Goal: Task Accomplishment & Management: Use online tool/utility

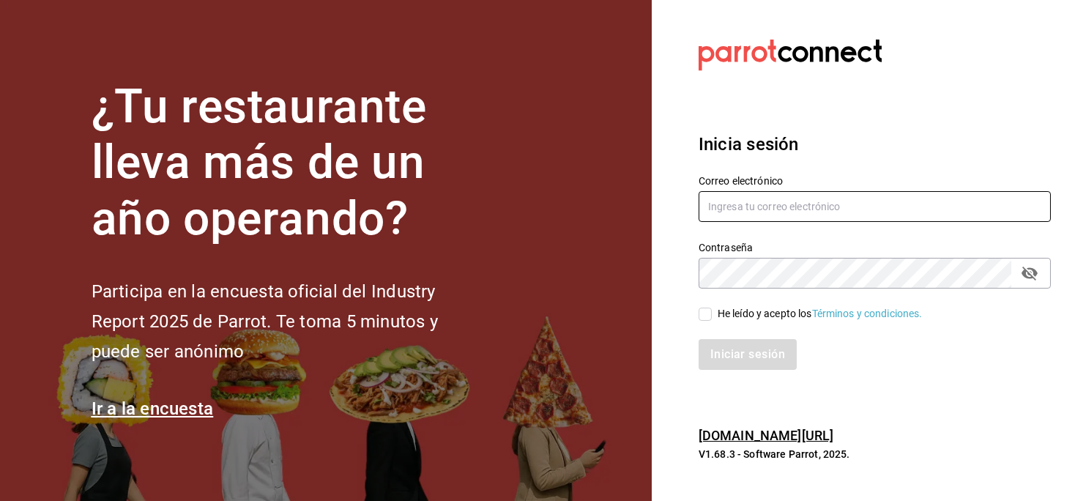
type input "[EMAIL_ADDRESS][PERSON_NAME][DOMAIN_NAME]"
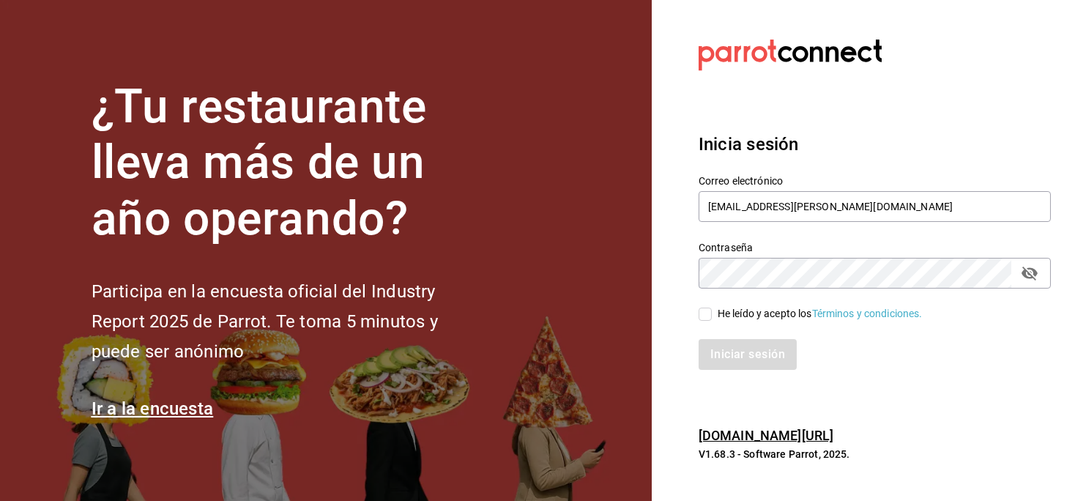
click at [902, 314] on link "Términos y condiciones." at bounding box center [867, 314] width 111 height 12
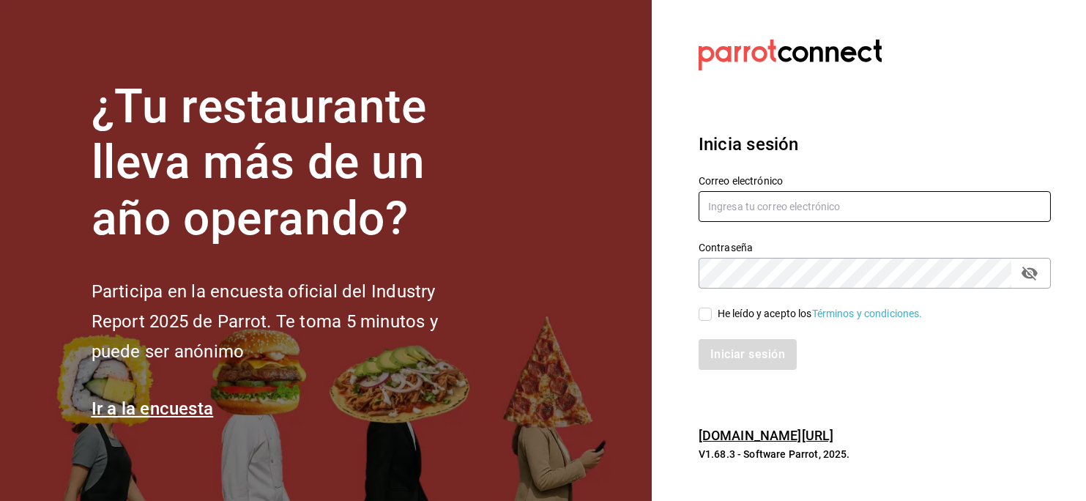
type input "[EMAIL_ADDRESS][PERSON_NAME][DOMAIN_NAME]"
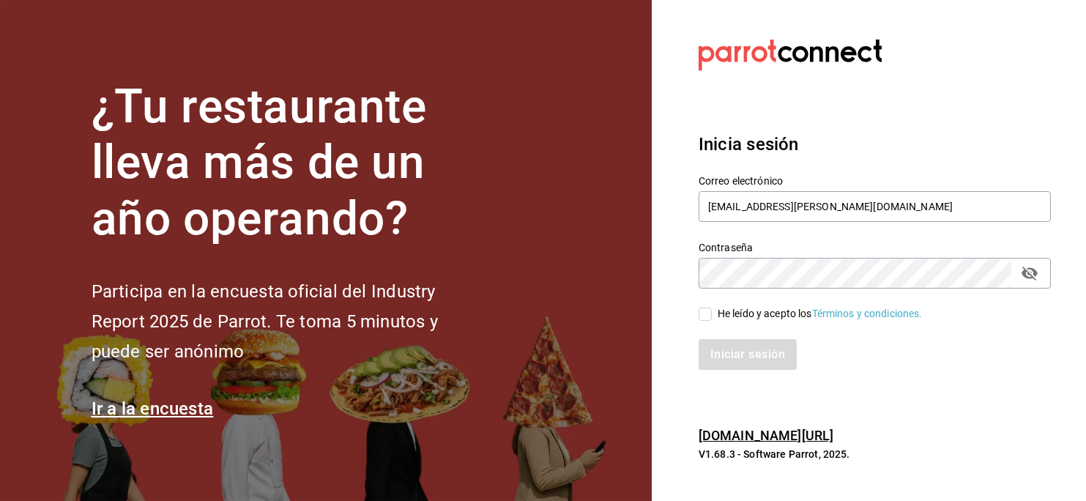
click at [703, 317] on input "He leído y acepto los Términos y condiciones." at bounding box center [705, 314] width 13 height 13
checkbox input "true"
click at [732, 363] on button "Iniciar sesión" at bounding box center [749, 354] width 100 height 31
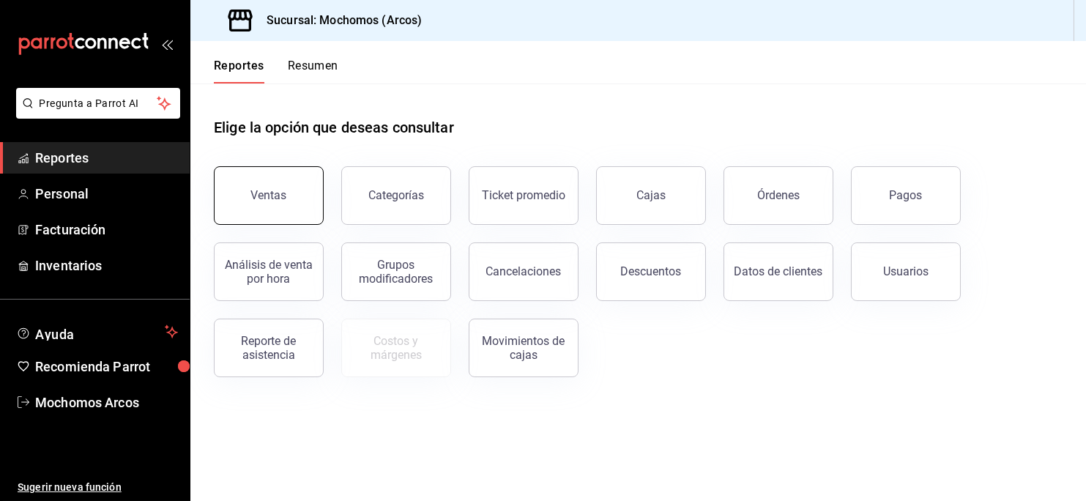
click at [250, 190] on button "Ventas" at bounding box center [269, 195] width 110 height 59
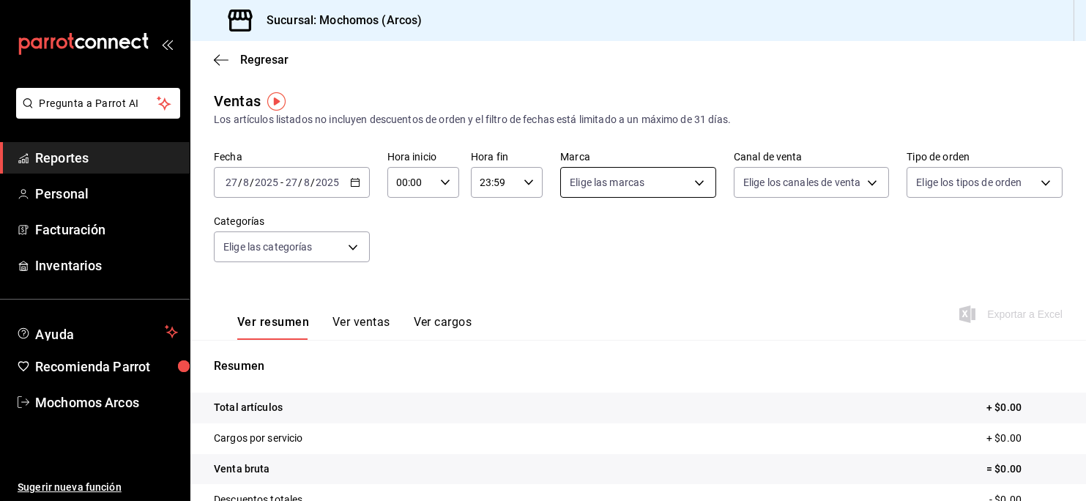
click at [691, 185] on body "Pregunta a Parrot AI Reportes Personal Facturación Inventarios Ayuda Recomienda…" at bounding box center [543, 250] width 1086 height 501
click at [623, 241] on span "Ver todas" at bounding box center [617, 239] width 45 height 15
type input "dd36a3dd-8c35-4563-bc3a-0ae6137ce787"
checkbox input "true"
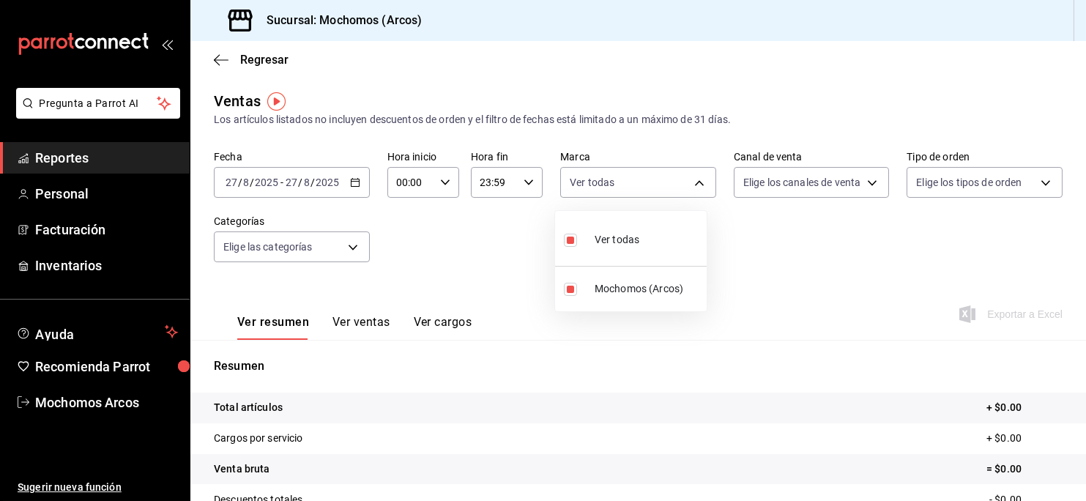
click at [866, 185] on div at bounding box center [543, 250] width 1086 height 501
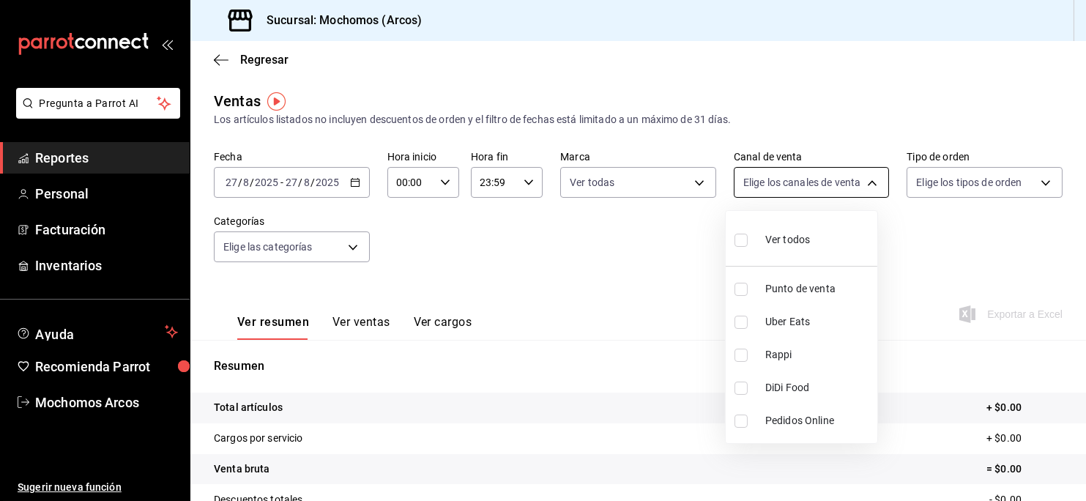
click at [857, 175] on body "Pregunta a Parrot AI Reportes Personal Facturación Inventarios Ayuda Recomienda…" at bounding box center [543, 250] width 1086 height 501
click at [794, 246] on span "Ver todos" at bounding box center [787, 239] width 45 height 15
type input "PARROT,UBER_EATS,RAPPI,DIDI_FOOD,ONLINE"
checkbox input "true"
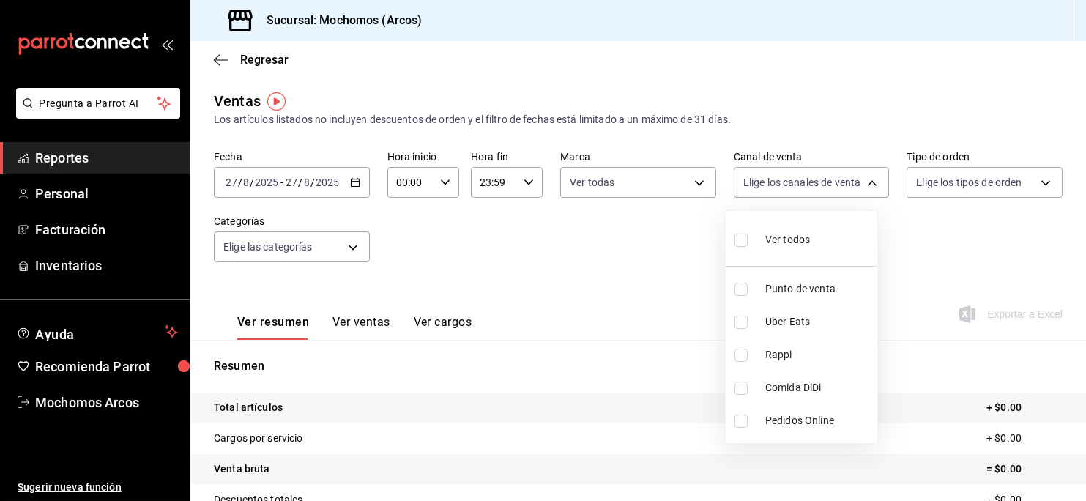
checkbox input "true"
click at [1041, 180] on div at bounding box center [543, 250] width 1086 height 501
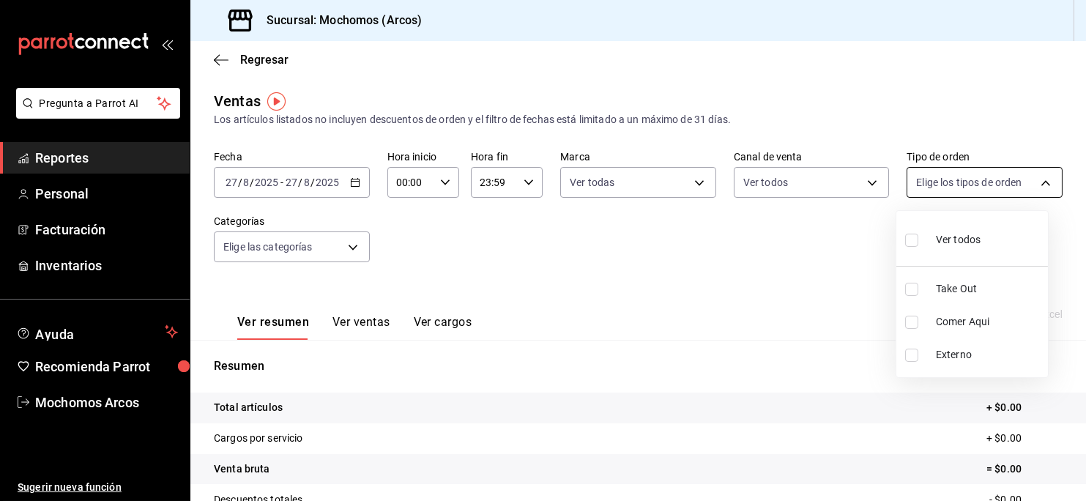
click at [1035, 181] on body "Pregunta a Parrot AI Reportes Personal Facturación Inventarios Ayuda Recomienda…" at bounding box center [543, 250] width 1086 height 501
click at [910, 244] on input "checkbox" at bounding box center [911, 240] width 13 height 13
checkbox input "true"
type input "c6b8ee8d-4955-4723-bae1-372b147e207b,27be71f3-ce18-4cfa-bd3b-e966efc6a73f,EXTER…"
checkbox input "true"
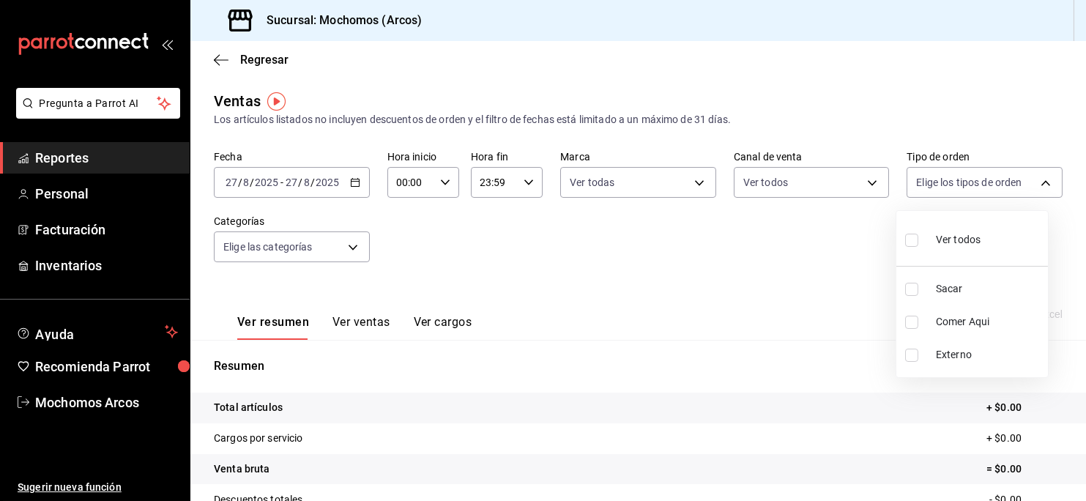
checkbox input "true"
click at [348, 244] on div at bounding box center [543, 250] width 1086 height 501
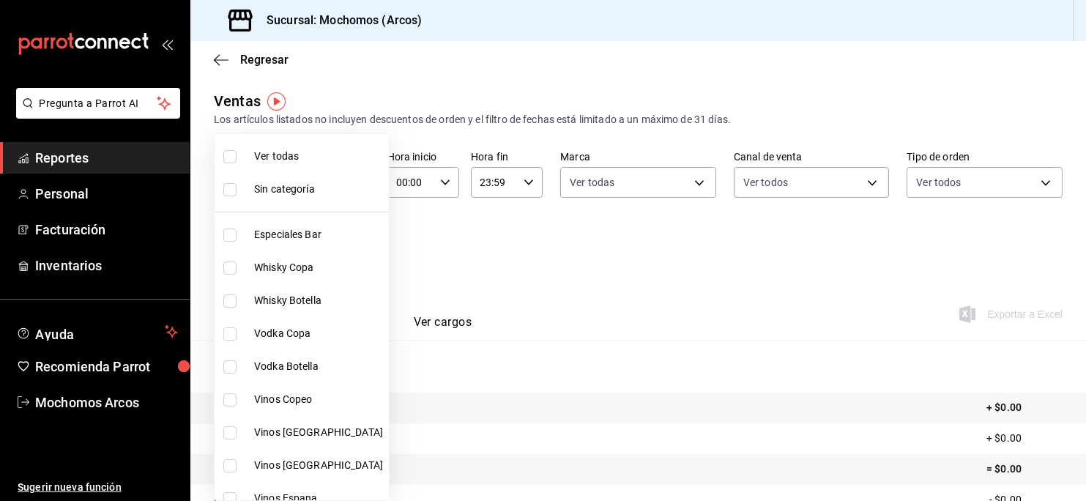
click at [348, 244] on body "Pregunta a Parrot AI Reportes Personal Facturación Inventarios Ayuda Recomienda…" at bounding box center [543, 250] width 1086 height 501
click at [232, 150] on input "checkbox" at bounding box center [229, 156] width 13 height 13
checkbox input "true"
type input "7597c5c0-c189-439a-a9b1-46cc8ee7ac78,78dcea9d-0226-4a72-8dbe-4ec0b47d6941,3e6ec…"
checkbox input "true"
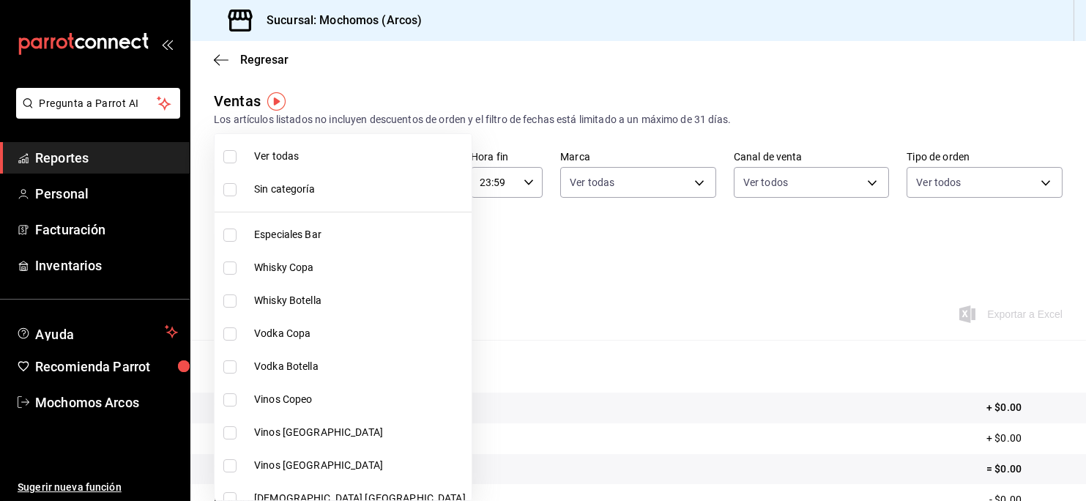
checkbox input "true"
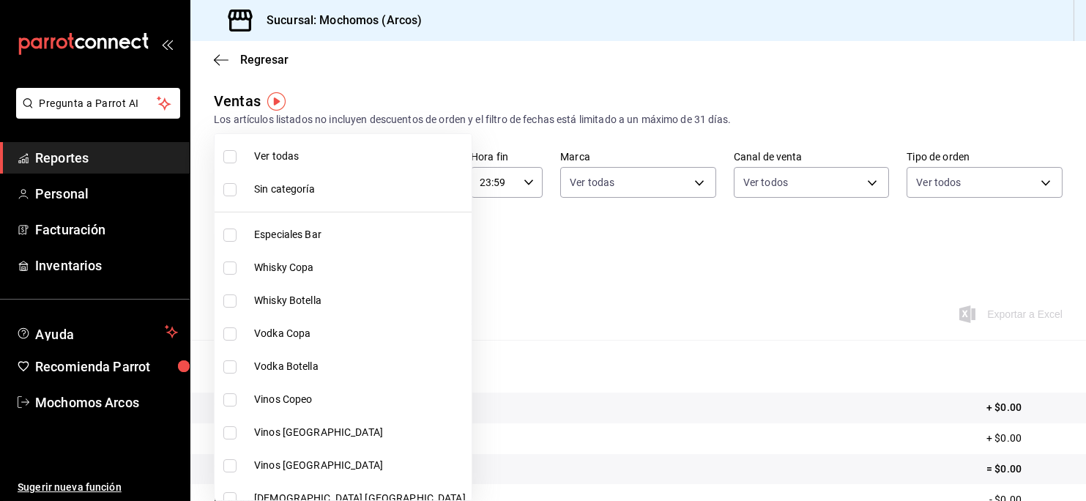
checkbox input "true"
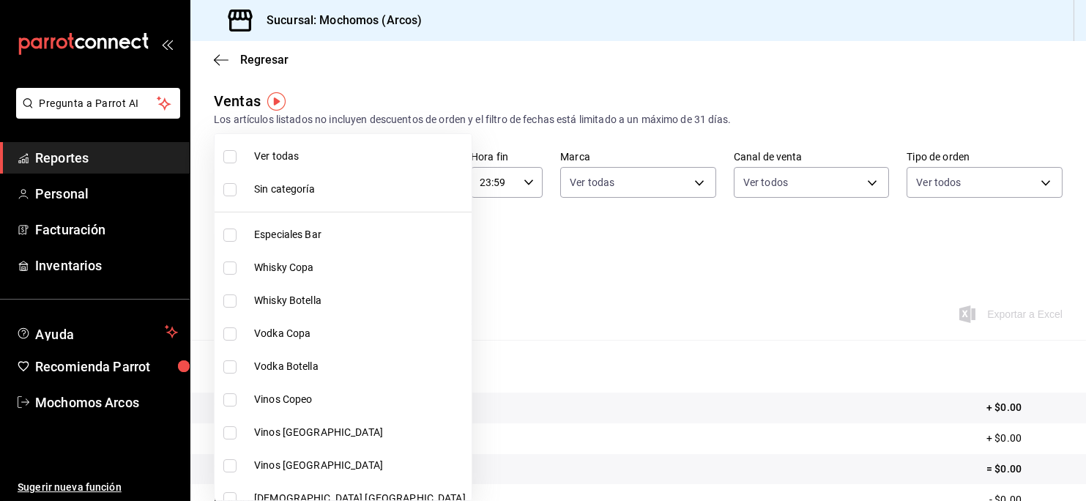
checkbox input "true"
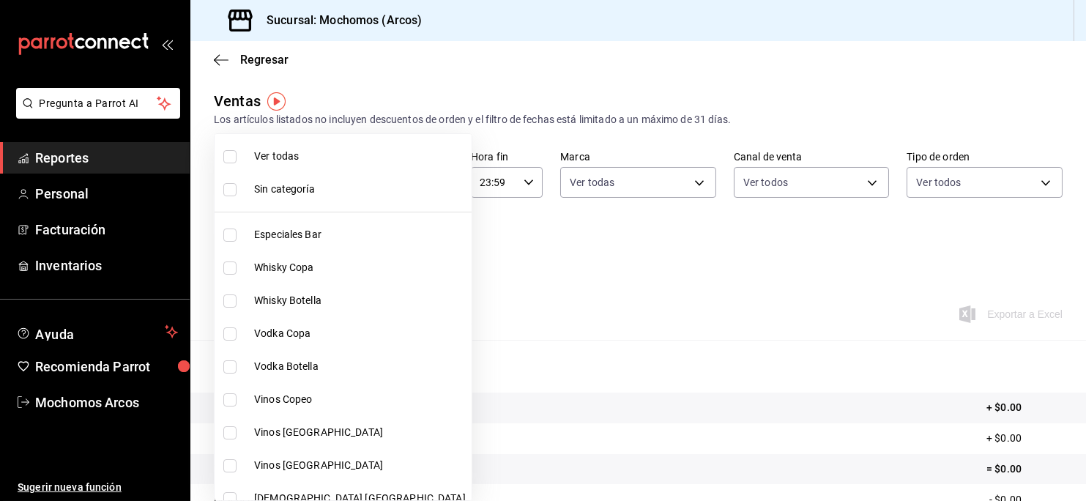
checkbox input "true"
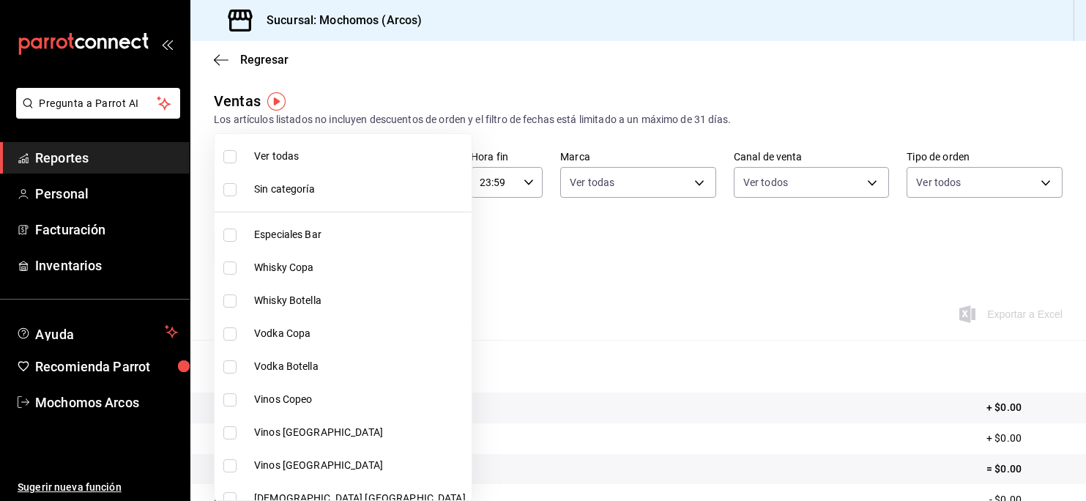
checkbox input "true"
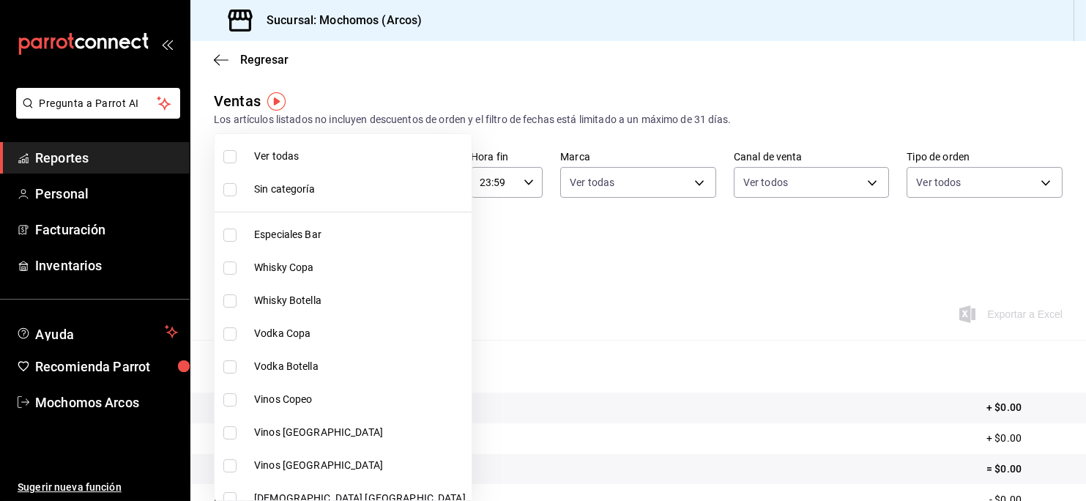
checkbox input "true"
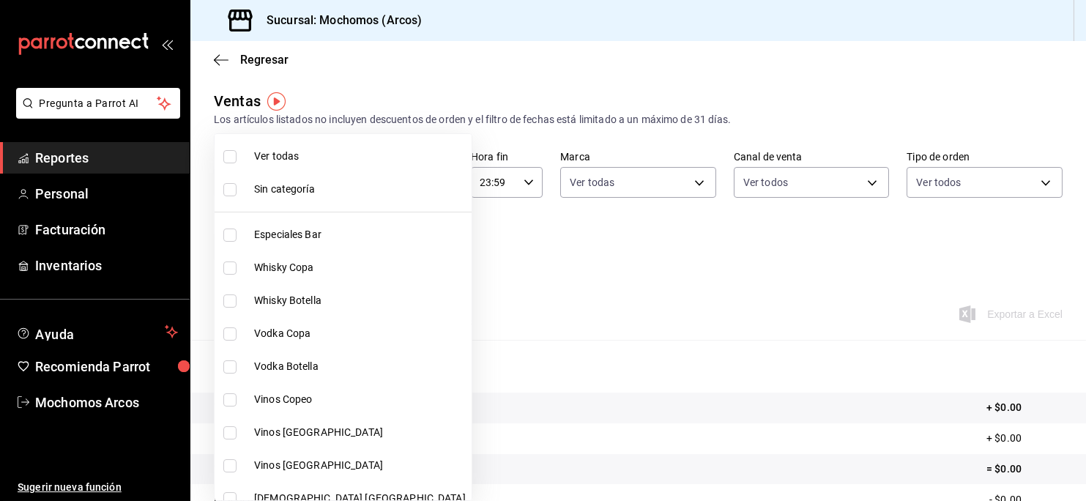
checkbox input "true"
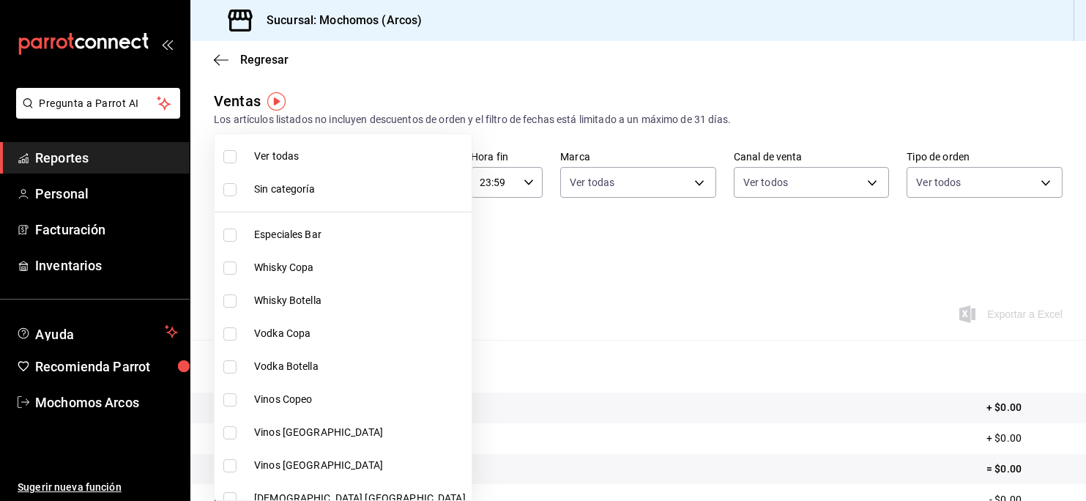
checkbox input "true"
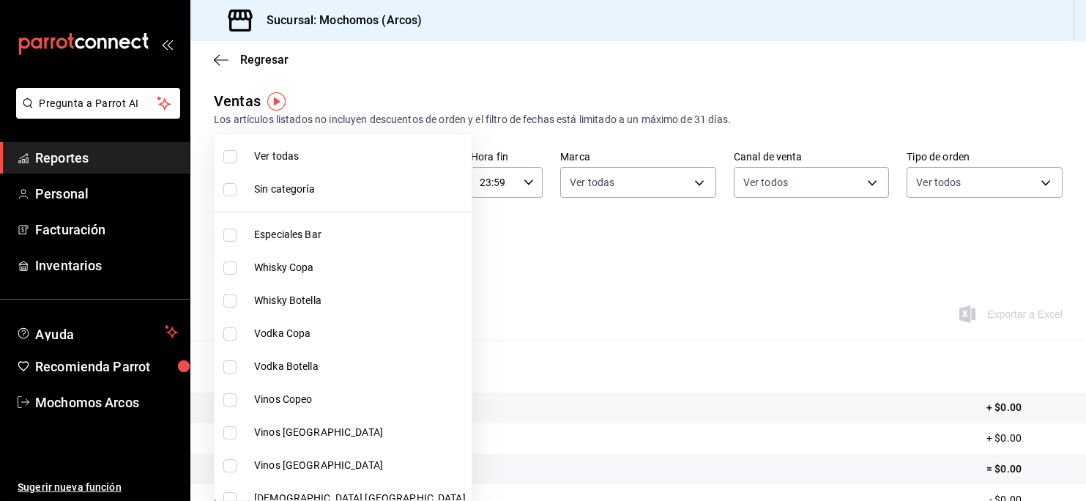
checkbox input "true"
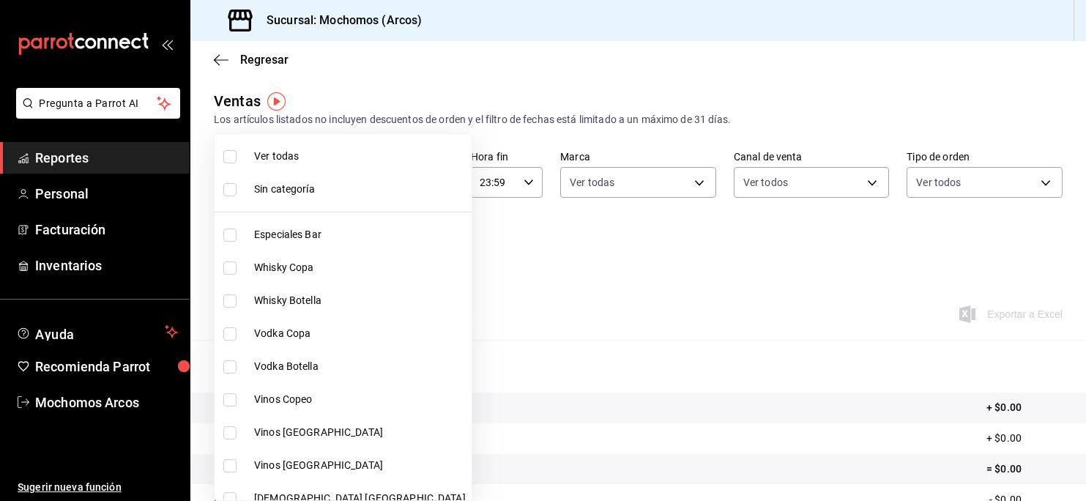
checkbox input "true"
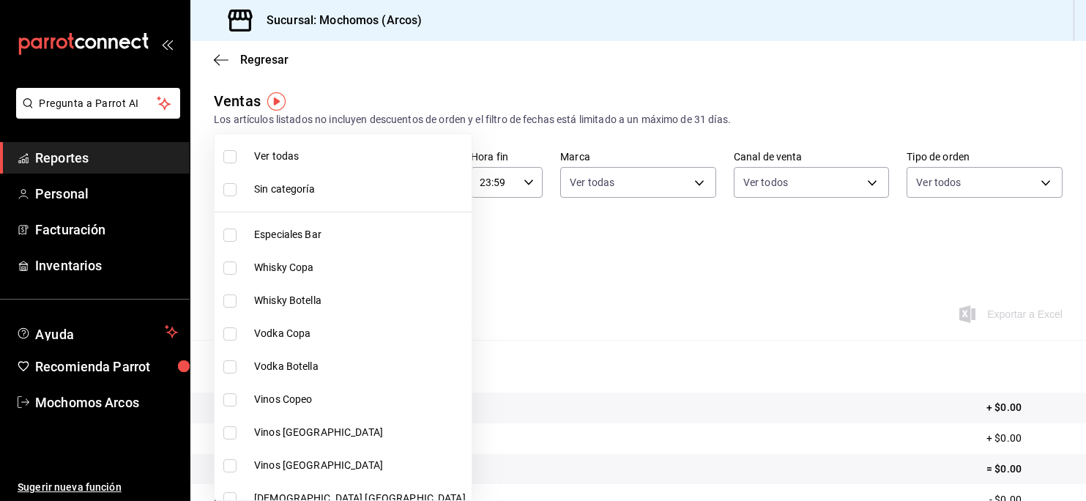
checkbox input "true"
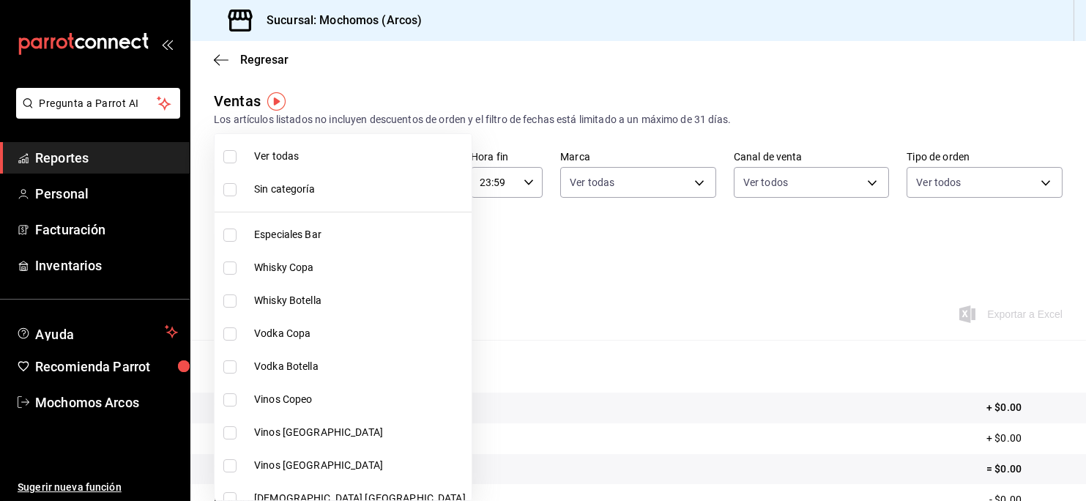
checkbox input "true"
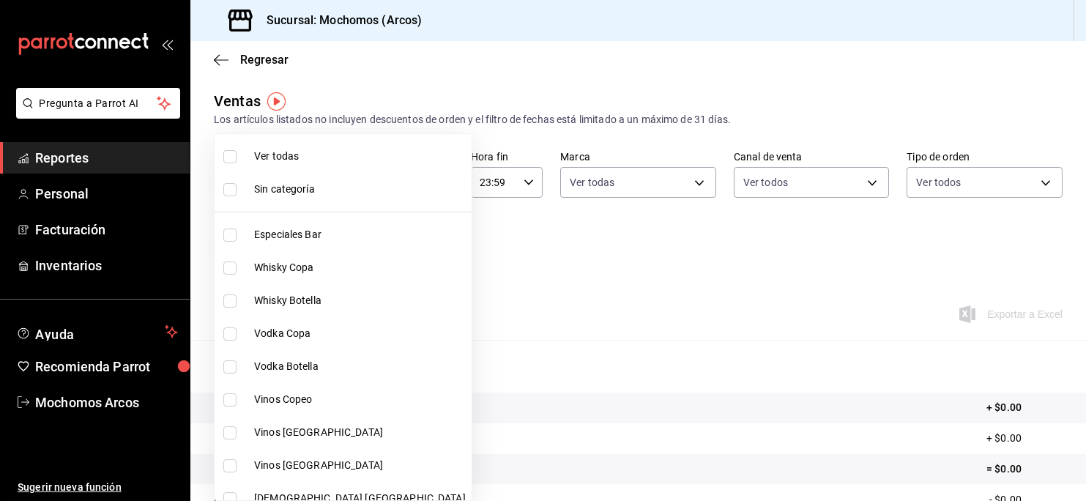
checkbox input "true"
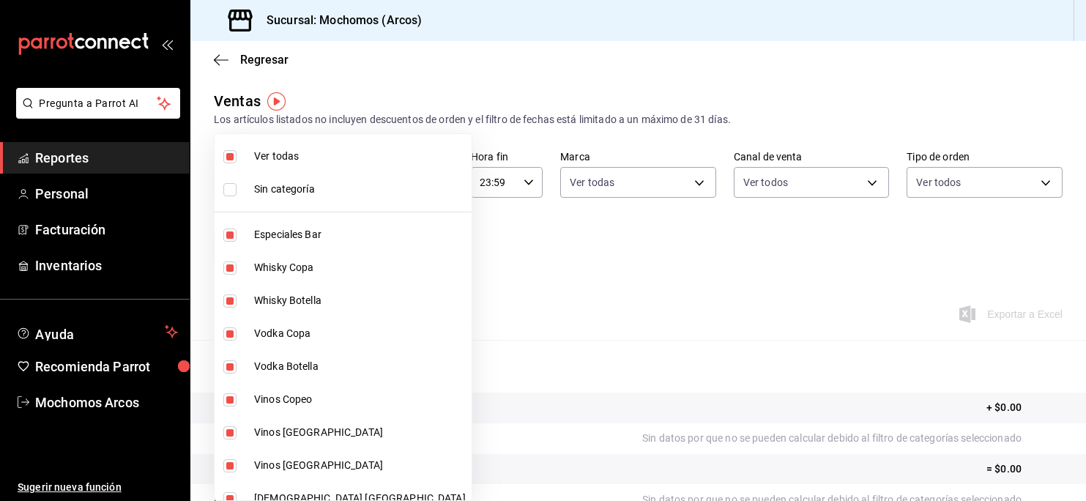
click at [480, 251] on div at bounding box center [543, 250] width 1086 height 501
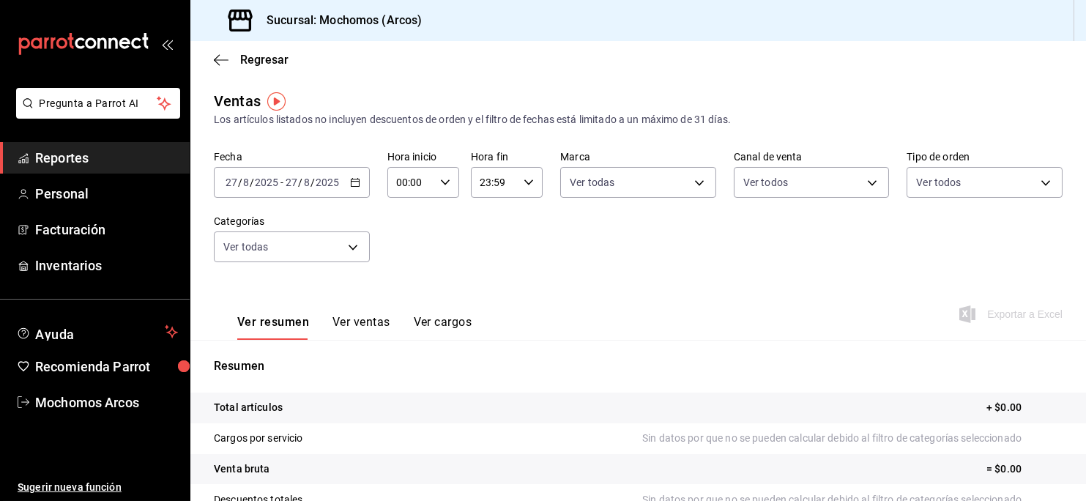
click at [448, 185] on div "00:00 Hora inicio" at bounding box center [423, 182] width 72 height 31
click at [345, 172] on div at bounding box center [543, 250] width 1086 height 501
click at [340, 180] on div "[DATE] [DATE] - [DATE] [DATE]" at bounding box center [292, 182] width 156 height 31
click at [350, 180] on icon "button" at bounding box center [355, 182] width 10 height 10
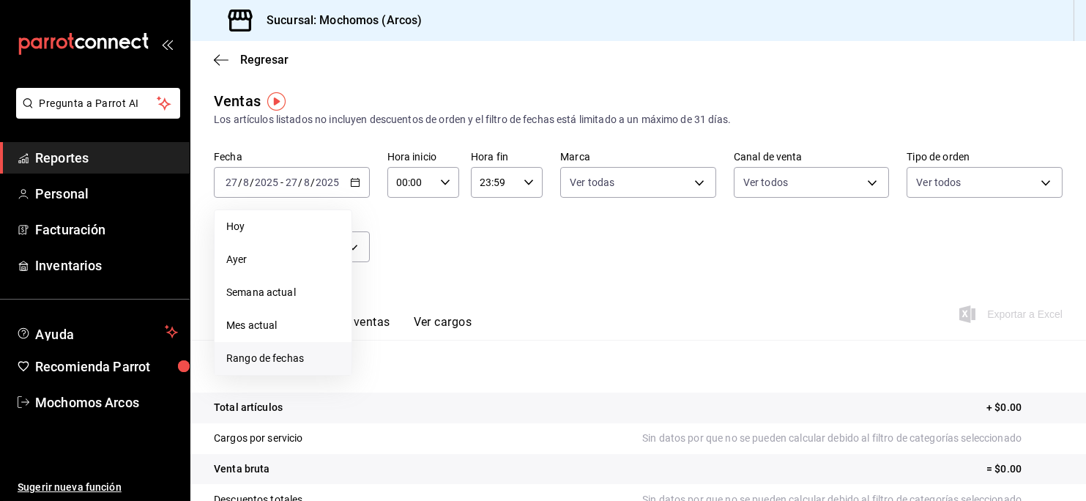
click at [270, 358] on span "Rango de fechas" at bounding box center [283, 358] width 114 height 15
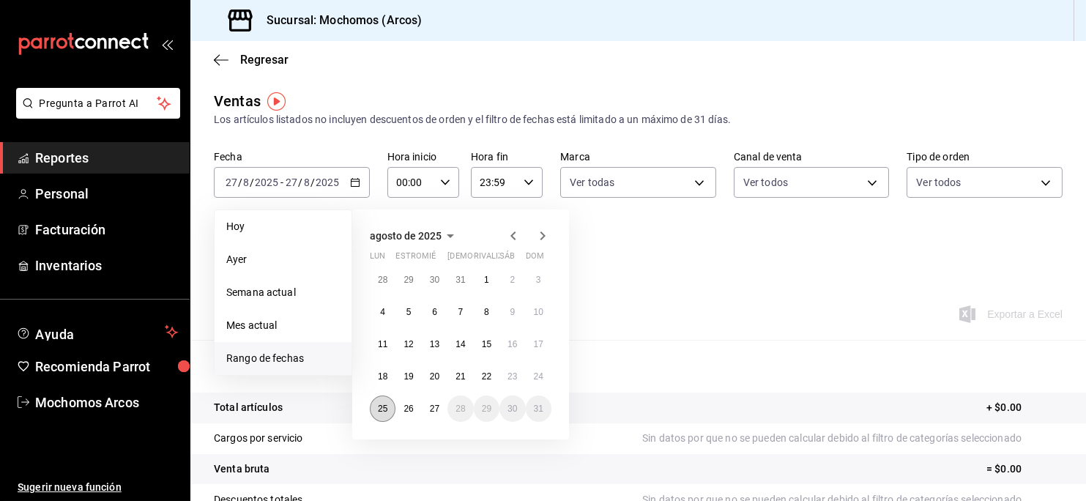
click at [382, 400] on button "25" at bounding box center [383, 409] width 26 height 26
click at [434, 415] on button "27" at bounding box center [435, 409] width 26 height 26
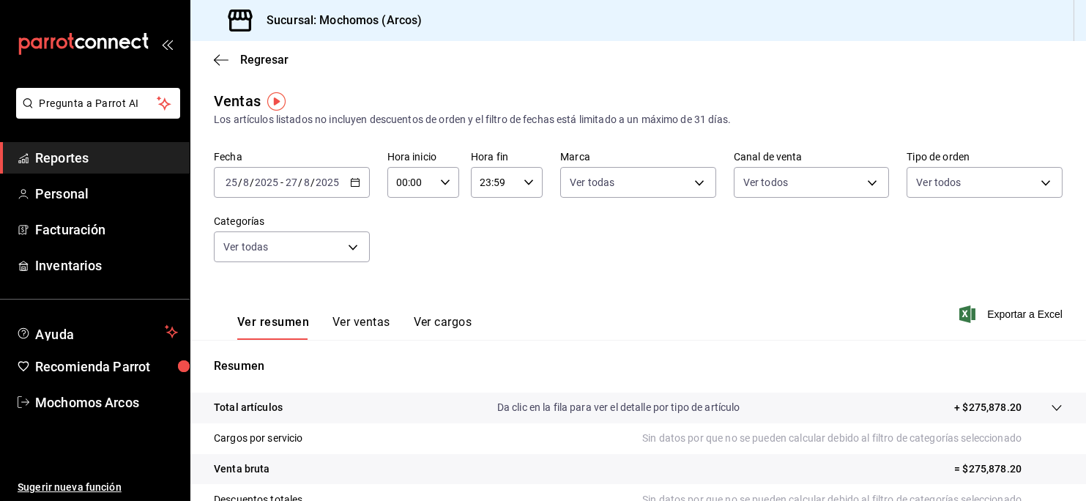
click at [440, 179] on icon "button" at bounding box center [445, 182] width 10 height 10
click at [401, 228] on button "00" at bounding box center [401, 220] width 29 height 29
click at [398, 218] on span "00" at bounding box center [402, 221] width 12 height 12
click at [396, 272] on div "01" at bounding box center [402, 255] width 35 height 35
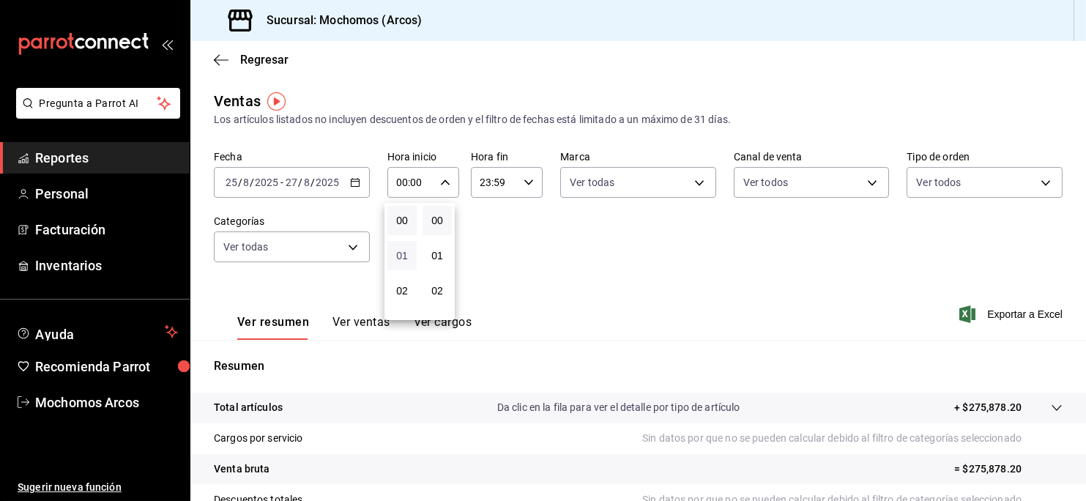
click at [397, 258] on span "01" at bounding box center [402, 256] width 12 height 12
click at [398, 182] on div at bounding box center [543, 250] width 1086 height 501
click at [440, 186] on icon "button" at bounding box center [445, 182] width 10 height 10
click at [401, 225] on span "01" at bounding box center [402, 221] width 12 height 12
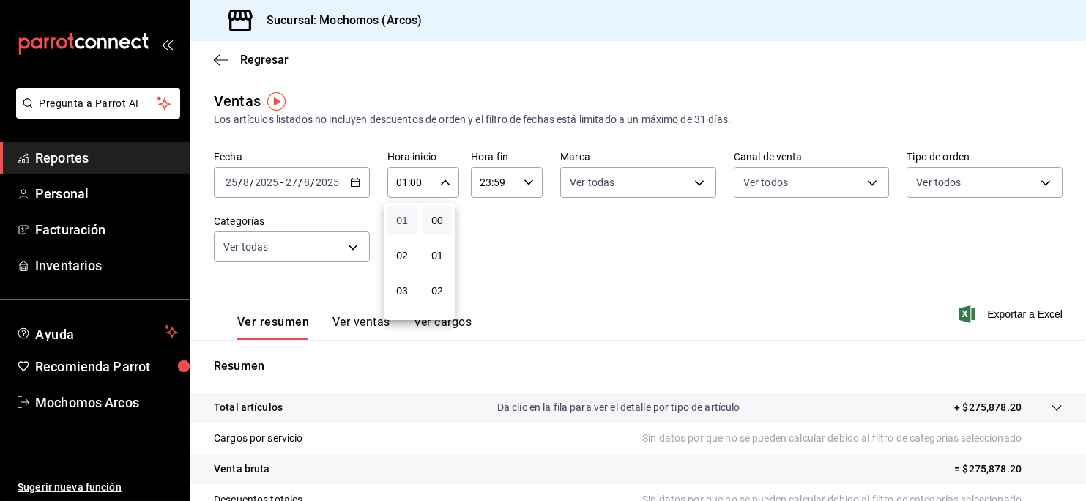
click at [401, 225] on span "01" at bounding box center [402, 221] width 12 height 12
click at [404, 281] on button "03" at bounding box center [401, 290] width 29 height 29
type input "03:00"
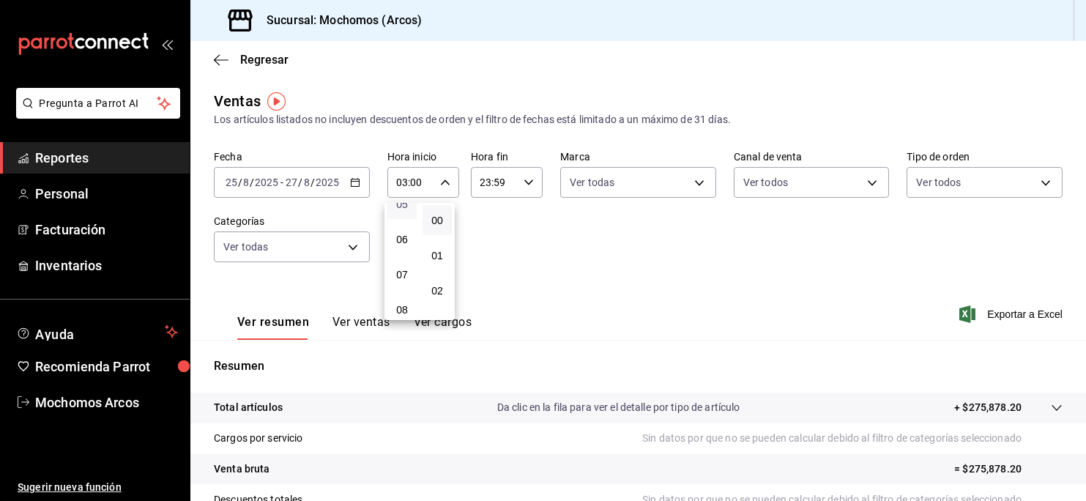
click at [407, 207] on span "05" at bounding box center [402, 205] width 12 height 12
type input "05:00"
click at [525, 173] on div at bounding box center [543, 250] width 1086 height 501
click at [476, 185] on input "23:59" at bounding box center [494, 182] width 47 height 29
click at [481, 182] on input "23:59" at bounding box center [494, 182] width 47 height 29
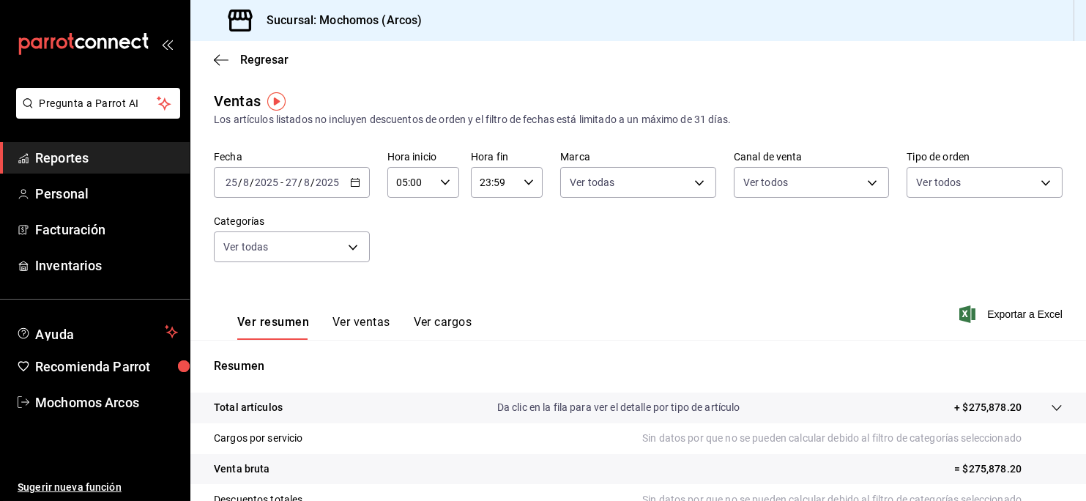
click at [491, 180] on input "23:59" at bounding box center [494, 182] width 47 height 29
click at [489, 239] on button "21" at bounding box center [484, 232] width 29 height 29
type input "21:59"
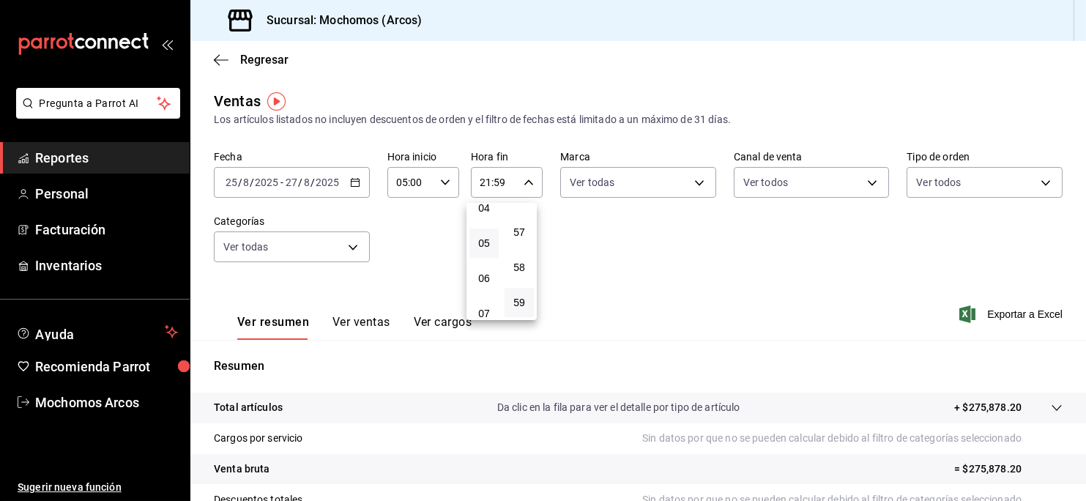
click at [475, 246] on button "05" at bounding box center [484, 243] width 29 height 29
click at [524, 233] on span "57" at bounding box center [519, 232] width 12 height 12
type input "05:57"
click at [520, 220] on span "00" at bounding box center [519, 221] width 12 height 12
type input "05:00"
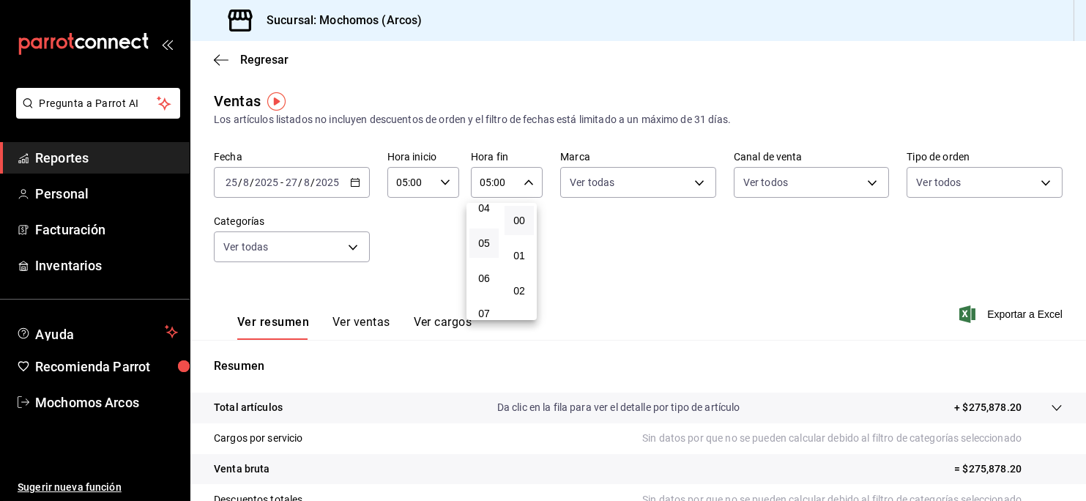
click at [557, 226] on div at bounding box center [543, 250] width 1086 height 501
click at [1016, 311] on font "Exportar a Excel" at bounding box center [1024, 314] width 75 height 12
